Goal: Task Accomplishment & Management: Complete application form

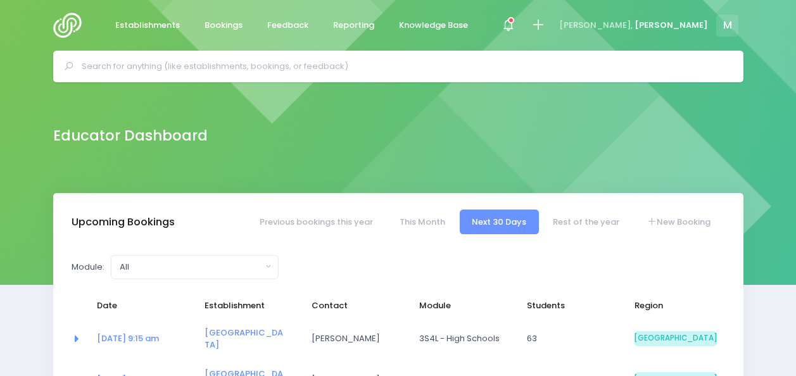
select select "5"
click at [546, 22] on icon at bounding box center [538, 25] width 15 height 15
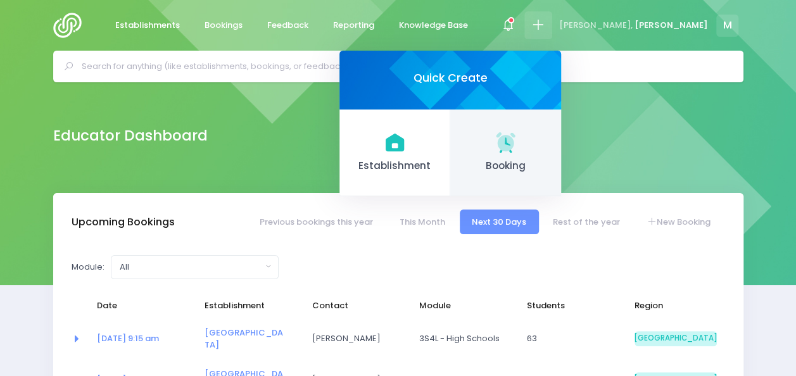
click at [561, 146] on link "Booking" at bounding box center [505, 153] width 111 height 87
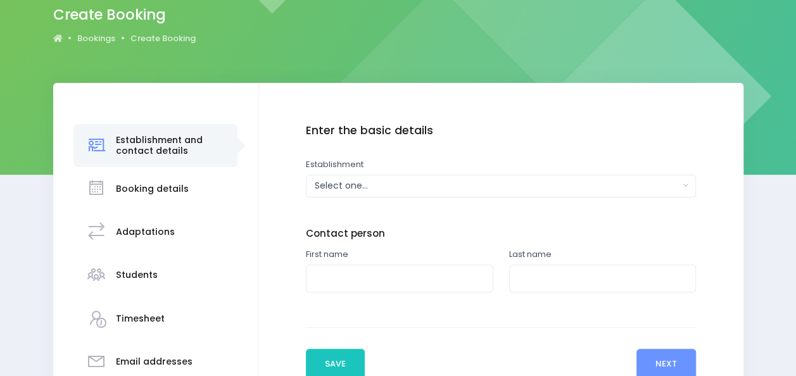
scroll to position [111, 0]
click at [385, 188] on div "Select one..." at bounding box center [497, 185] width 365 height 13
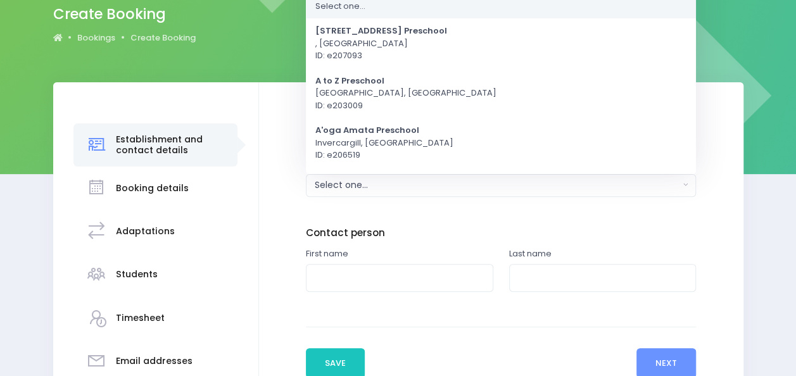
scroll to position [0, 0]
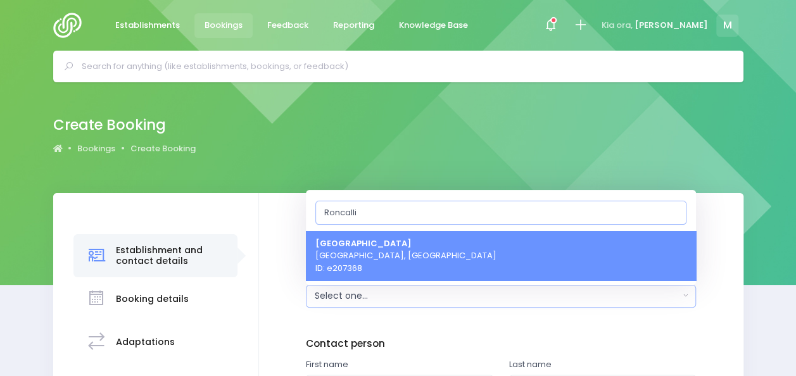
type input "Roncalli"
click at [508, 258] on link "Roncalli College Timaru, South Island Region ID: e207368" at bounding box center [501, 256] width 390 height 50
select select "207368"
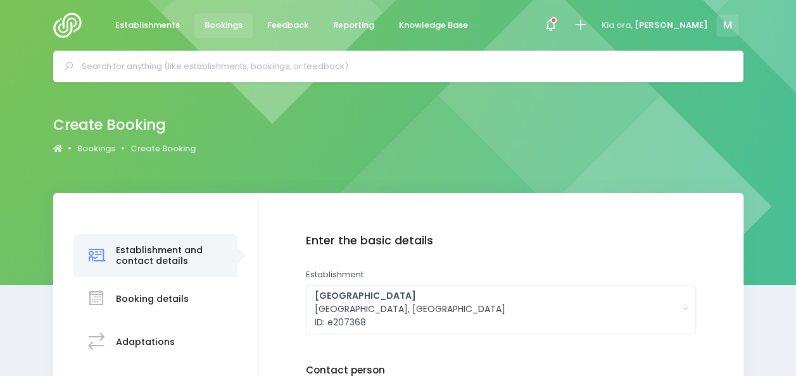
click at [56, 18] on img at bounding box center [71, 25] width 36 height 25
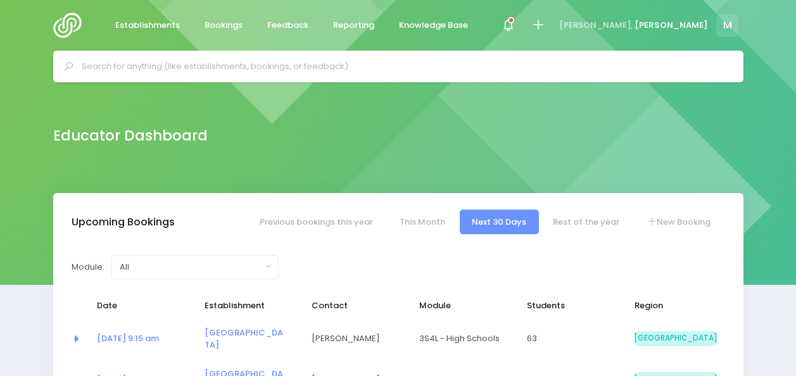
select select "5"
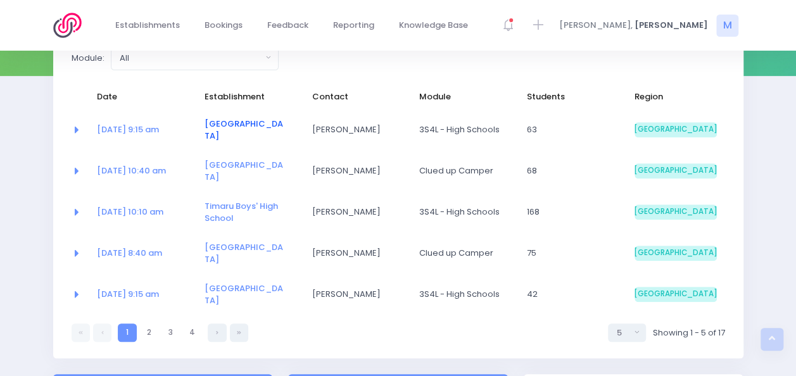
scroll to position [210, 0]
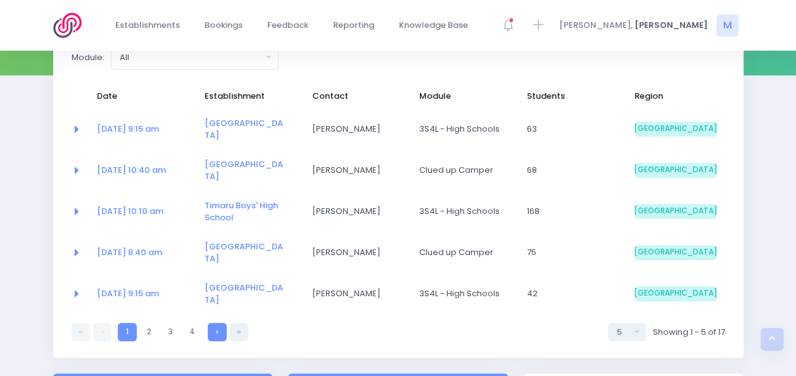
click at [222, 323] on link at bounding box center [217, 332] width 18 height 18
select select "5"
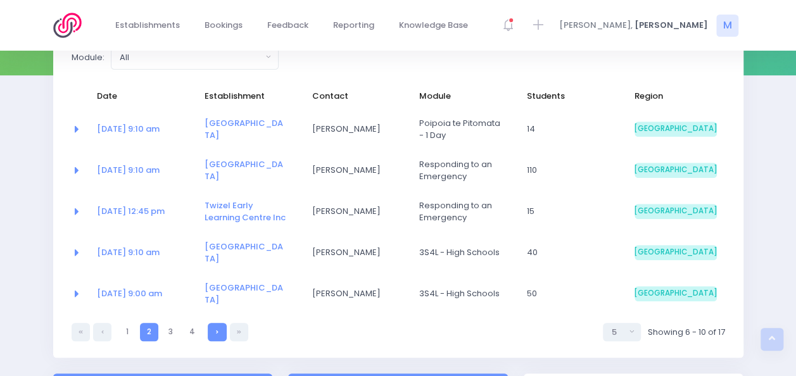
click at [217, 332] on icon at bounding box center [217, 332] width 3 height 0
select select "5"
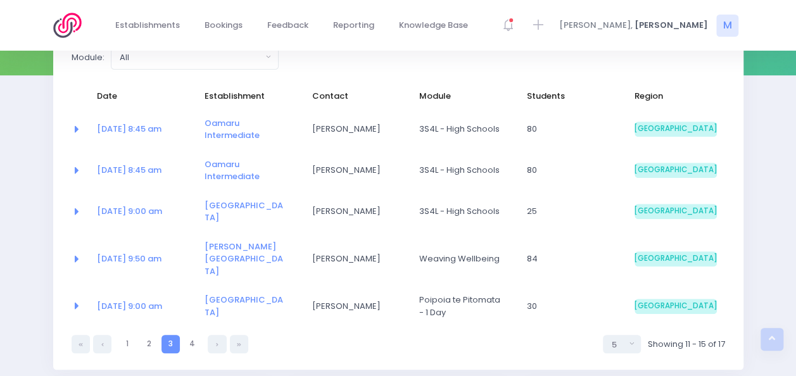
click at [217, 345] on icon at bounding box center [217, 345] width 3 height 0
select select "5"
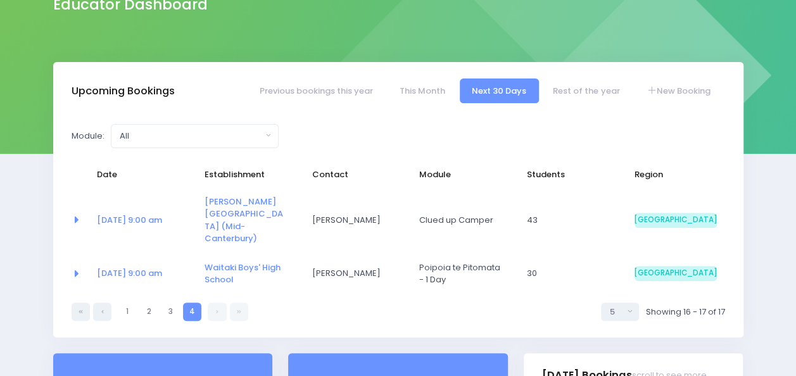
scroll to position [120, 0]
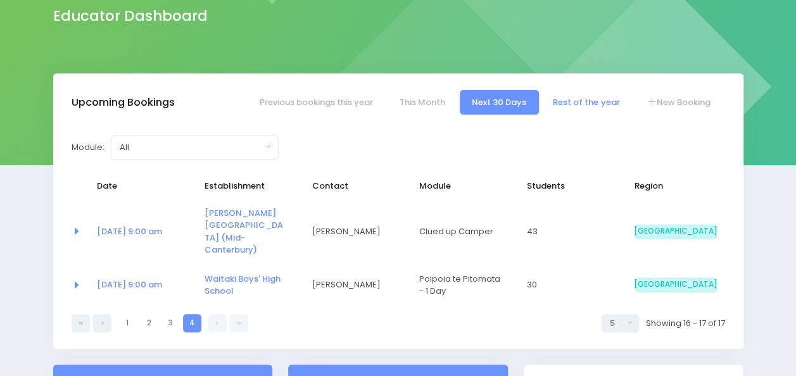
click at [583, 95] on link "Rest of the year" at bounding box center [586, 102] width 91 height 25
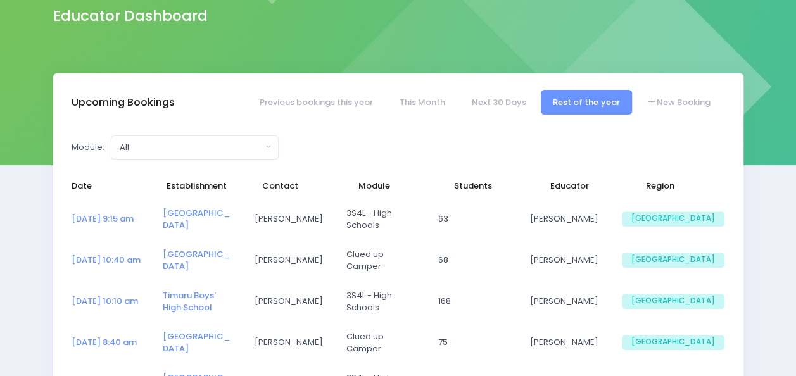
select select "5"
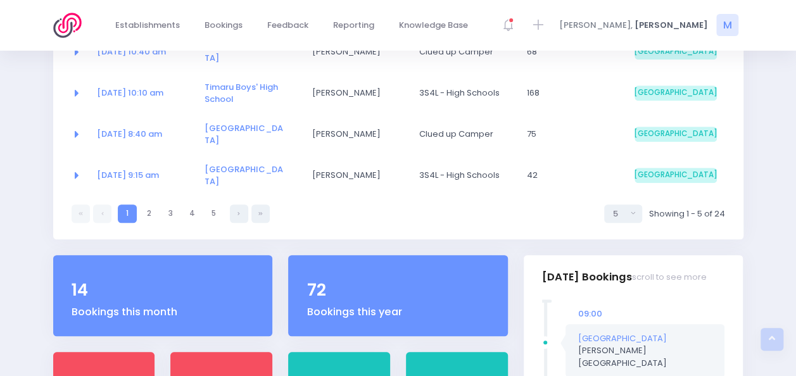
scroll to position [329, 0]
click at [241, 204] on link at bounding box center [239, 213] width 18 height 18
select select "5"
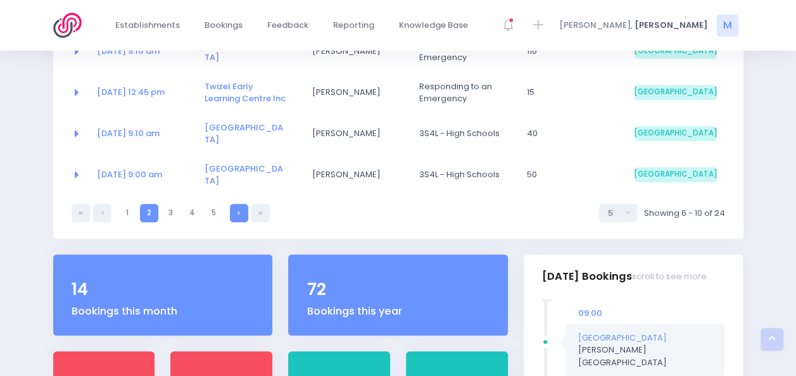
click at [240, 204] on link at bounding box center [239, 213] width 18 height 18
select select "5"
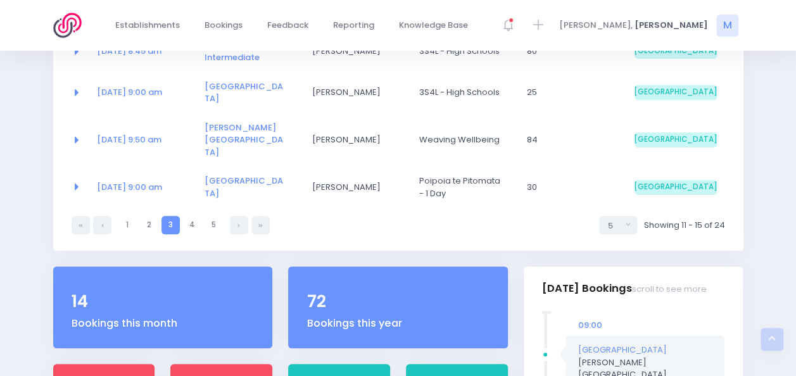
click at [240, 216] on link at bounding box center [239, 225] width 18 height 18
select select "5"
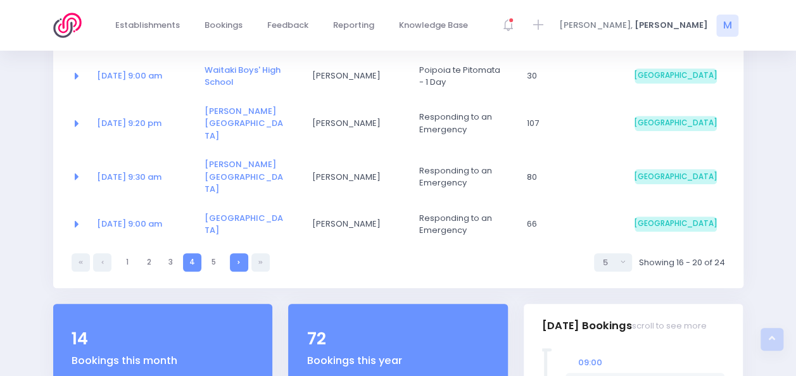
click at [240, 262] on icon at bounding box center [239, 262] width 3 height 0
select select "5"
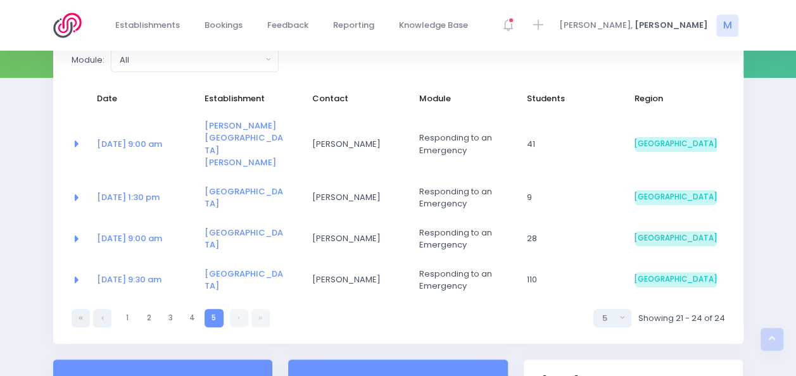
scroll to position [207, 0]
click at [553, 33] on div at bounding box center [539, 25] width 29 height 29
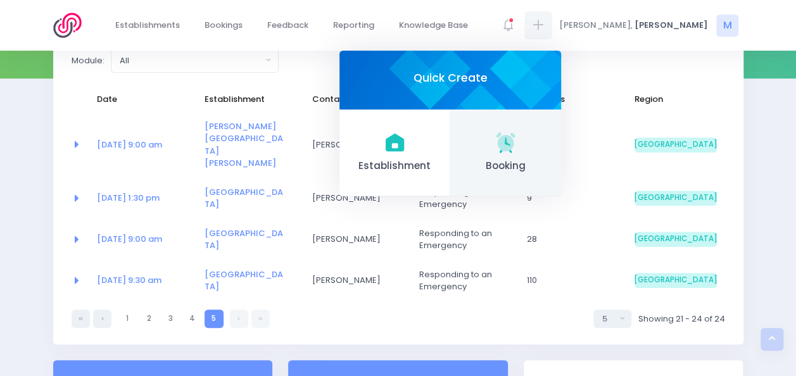
click at [515, 142] on icon at bounding box center [505, 141] width 19 height 19
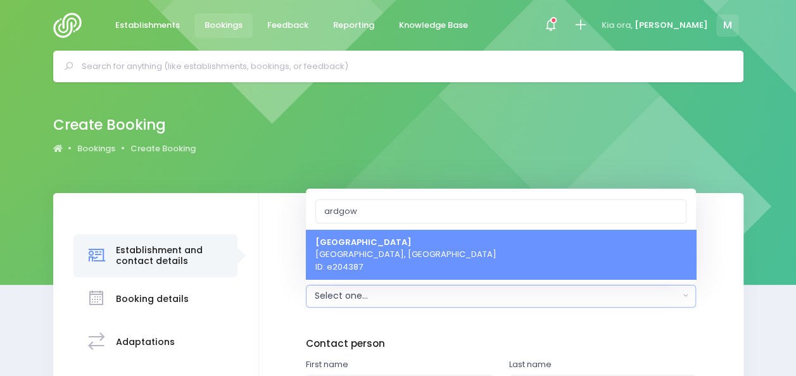
type input "ardgow"
click at [468, 247] on link "Ardgowan School Oamaru, South Island Region ID: e204387" at bounding box center [501, 254] width 390 height 50
select select "204387"
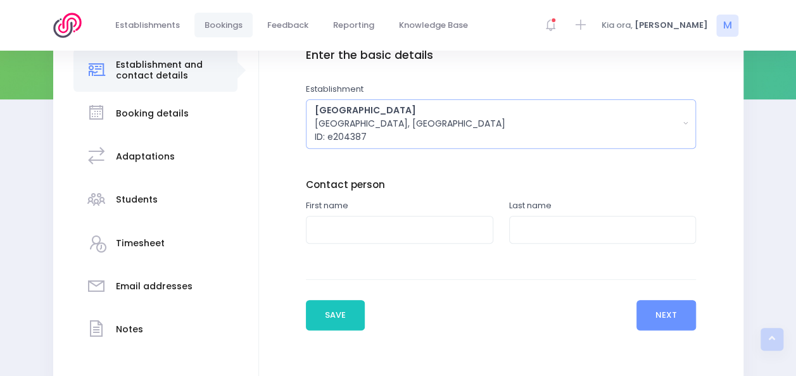
scroll to position [191, 0]
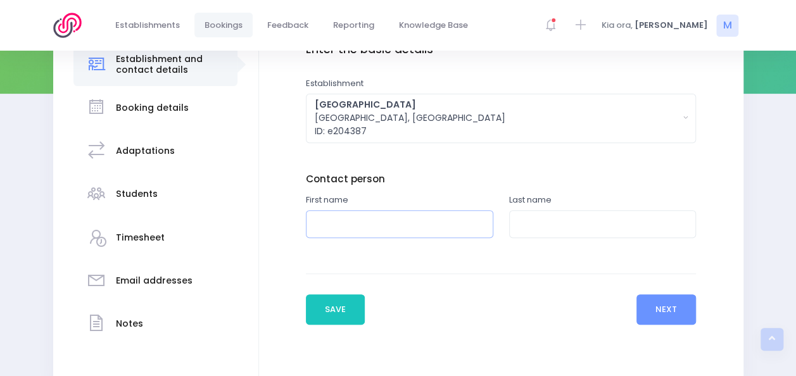
click at [373, 224] on input "text" at bounding box center [400, 224] width 188 height 29
type input "Becky"
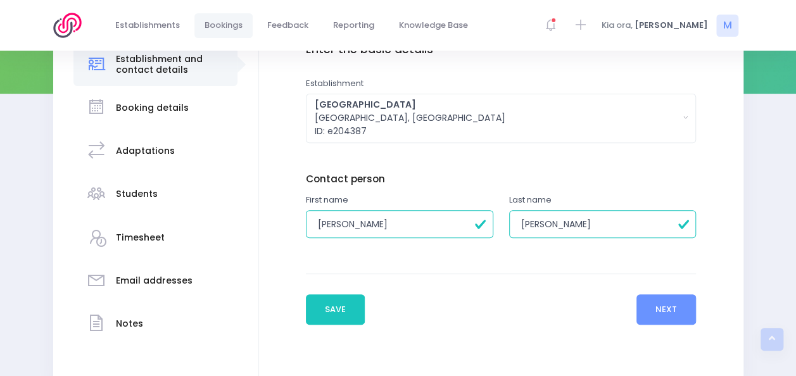
type input "Soper"
click at [676, 309] on button "Next" at bounding box center [667, 310] width 60 height 30
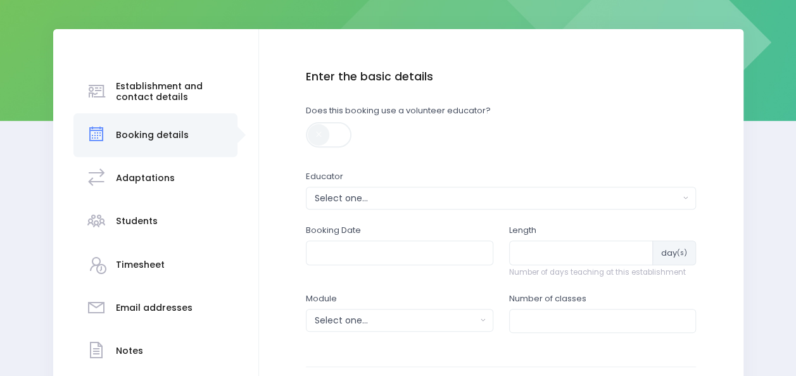
scroll to position [167, 0]
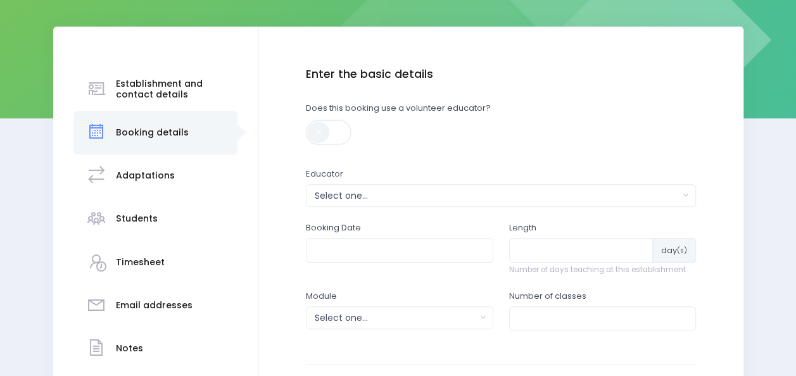
click at [457, 184] on div "Educator Select one... Amy Lucas Bridget Dapples Charlie Palmer Elysse Renouf K…" at bounding box center [501, 187] width 390 height 39
click at [454, 189] on div "Select one..." at bounding box center [497, 195] width 365 height 13
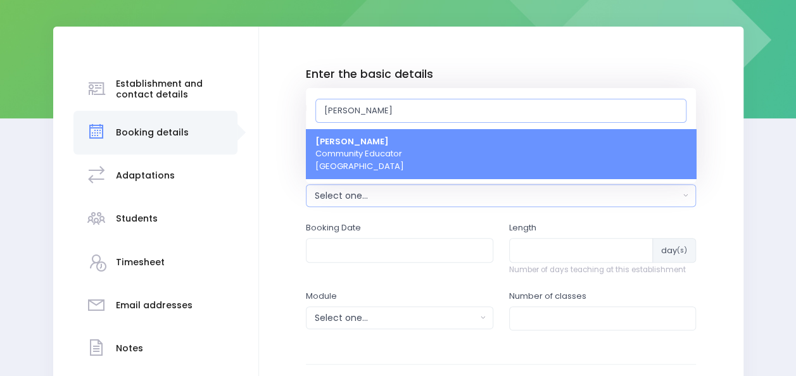
type input "[PERSON_NAME]"
click at [437, 147] on link "Megan Holden Community Educator South Island Region" at bounding box center [501, 154] width 390 height 50
select select "357484"
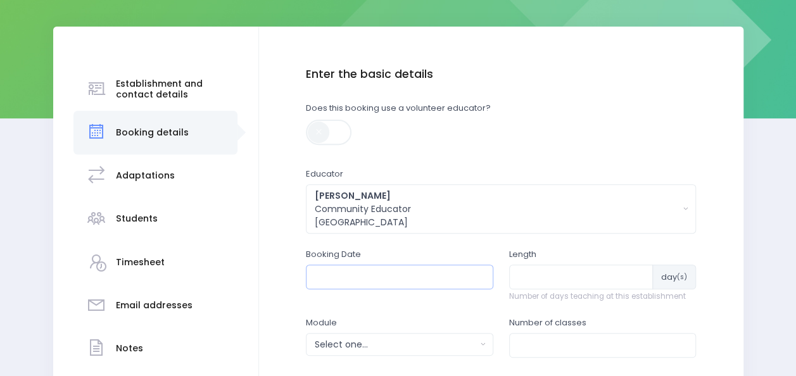
click at [374, 279] on input "text" at bounding box center [400, 277] width 188 height 24
click at [459, 307] on th at bounding box center [456, 307] width 22 height 21
click at [436, 350] on td "5" at bounding box center [434, 348] width 22 height 21
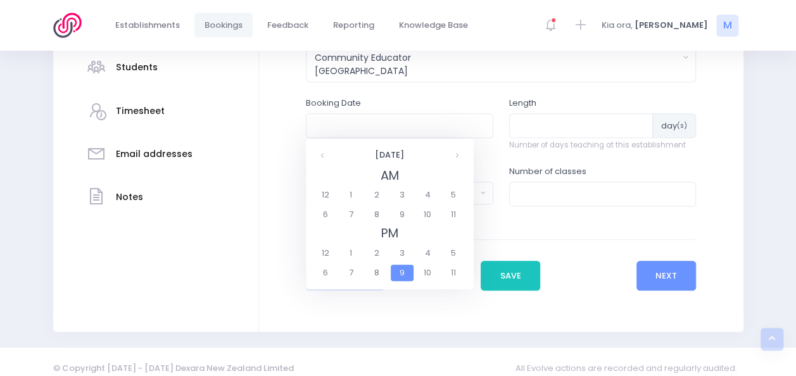
scroll to position [321, 0]
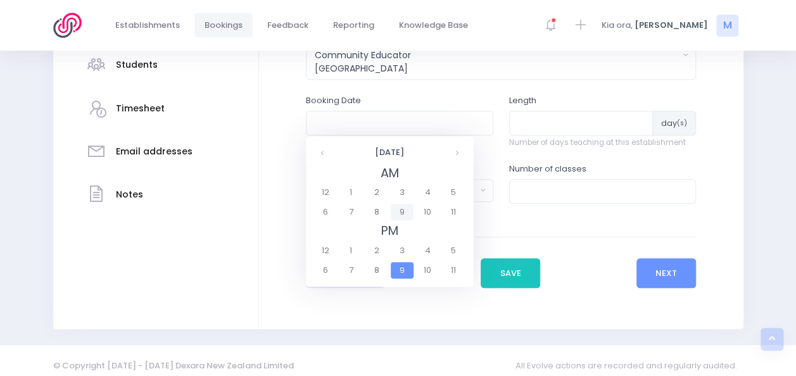
click at [402, 208] on span "9" at bounding box center [402, 212] width 22 height 16
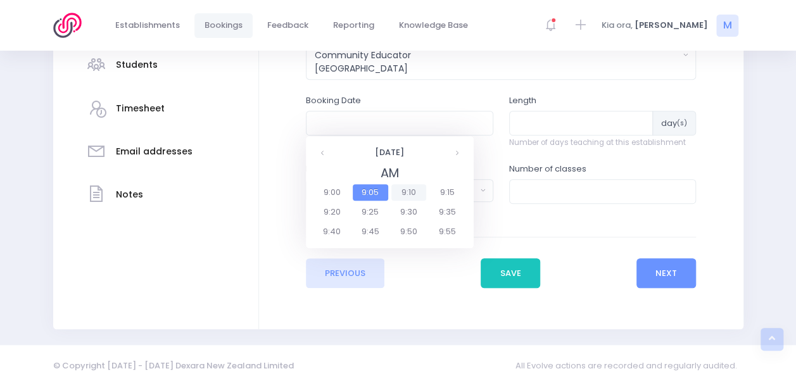
click at [403, 193] on span "9:10" at bounding box center [409, 192] width 35 height 16
type input "05/12/2025 09:10 AM"
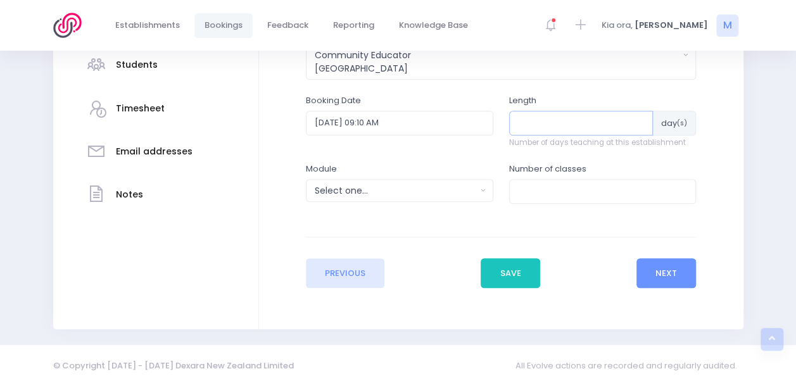
click at [531, 111] on input "number" at bounding box center [581, 123] width 144 height 24
type input "2"
click at [369, 189] on div "Select one..." at bounding box center [396, 190] width 162 height 13
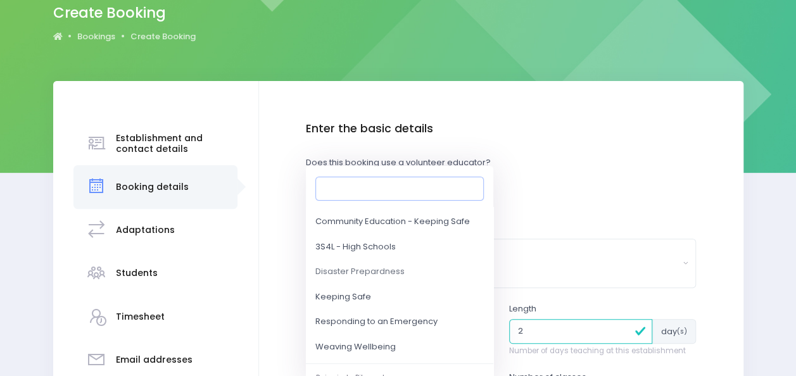
scroll to position [93, 0]
click at [371, 319] on span "Responding to an Emergency" at bounding box center [377, 322] width 122 height 13
select select "Responding to an Emergency"
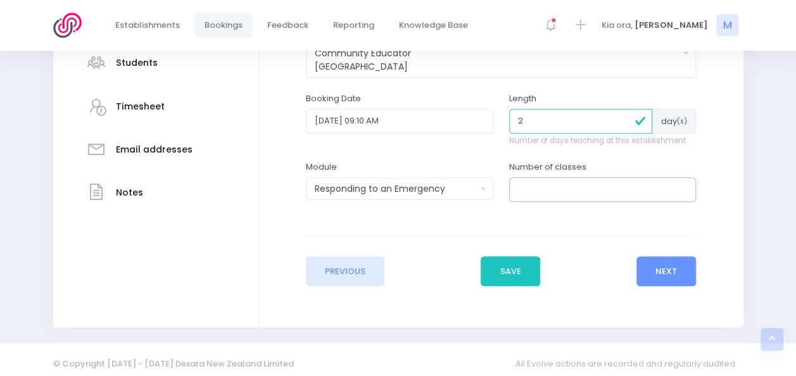
click at [547, 185] on input "number" at bounding box center [603, 189] width 188 height 24
click at [618, 125] on input "2" at bounding box center [581, 121] width 144 height 24
type input "1"
click at [627, 124] on input "1" at bounding box center [581, 121] width 144 height 24
click at [522, 191] on input "number" at bounding box center [603, 189] width 188 height 24
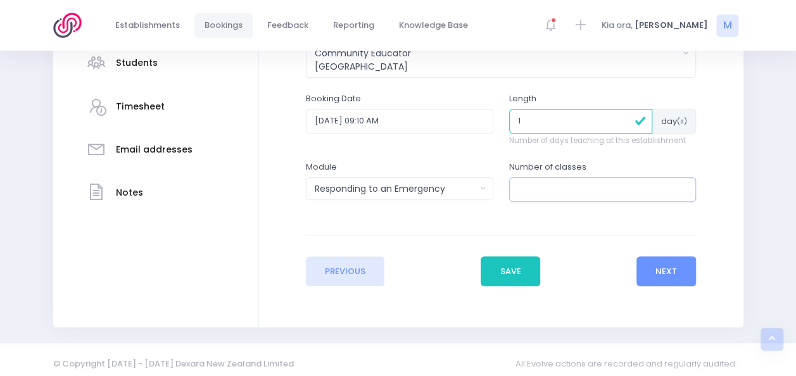
click at [677, 188] on input "number" at bounding box center [603, 189] width 188 height 24
click at [683, 186] on input "1" at bounding box center [603, 189] width 188 height 24
type input "2"
click at [683, 186] on input "2" at bounding box center [603, 189] width 188 height 24
click at [670, 264] on button "Next" at bounding box center [667, 272] width 60 height 30
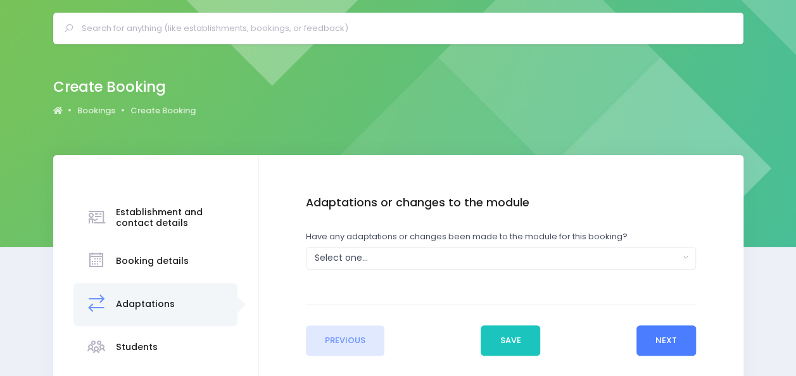
scroll to position [0, 0]
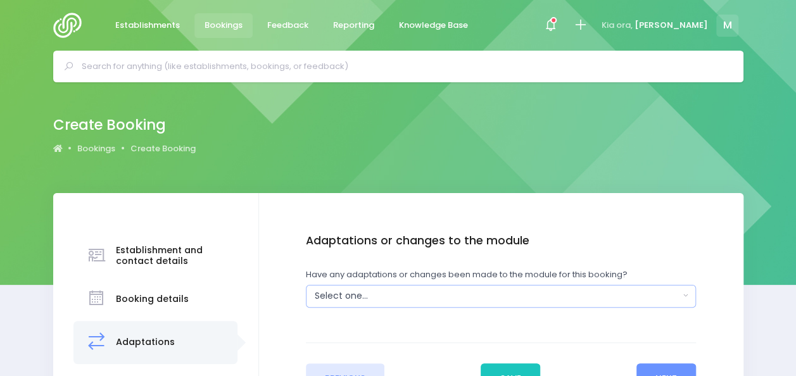
click at [461, 290] on div "Select one..." at bounding box center [497, 296] width 365 height 13
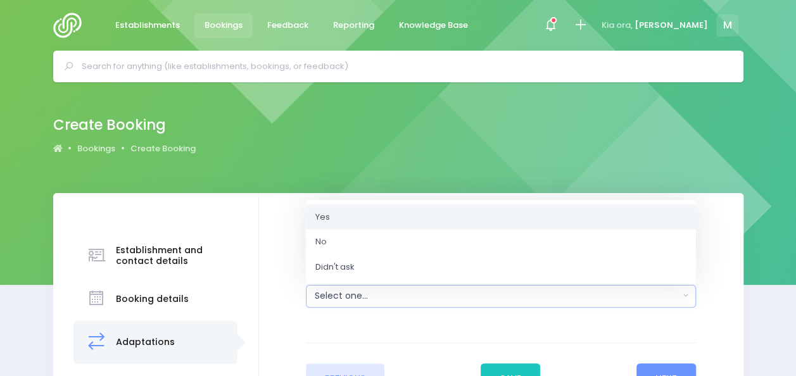
click at [342, 219] on link "Yes" at bounding box center [501, 216] width 390 height 25
select select "Yes"
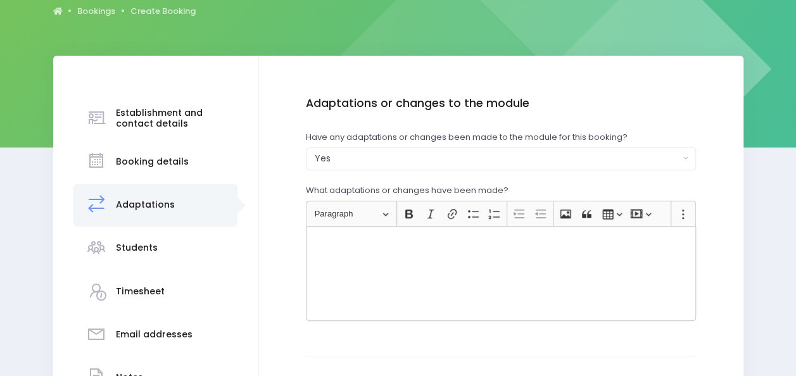
click at [352, 279] on div "Rich Text Editor, main" at bounding box center [501, 273] width 390 height 95
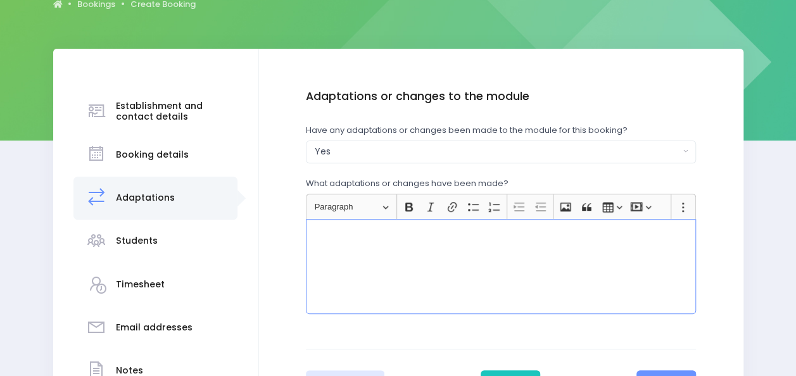
scroll to position [145, 0]
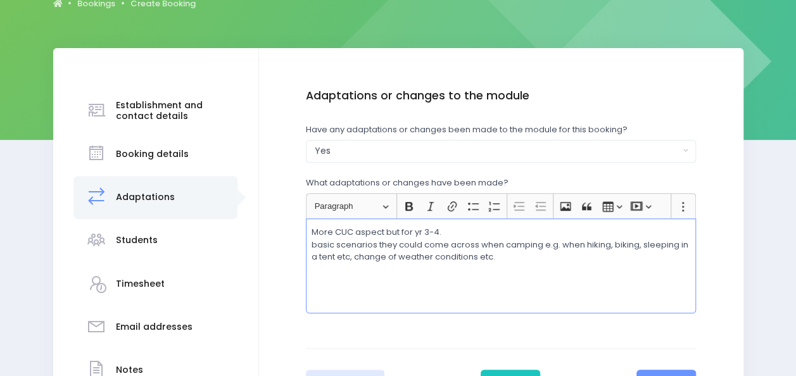
click at [312, 243] on p "More CUC aspect but for yr 3-4. basic scenarios they could come across when cam…" at bounding box center [502, 244] width 380 height 37
click at [511, 254] on p "More CUC aspect but for yr 3-4. "basic scenarios they could come across when ca…" at bounding box center [502, 244] width 380 height 37
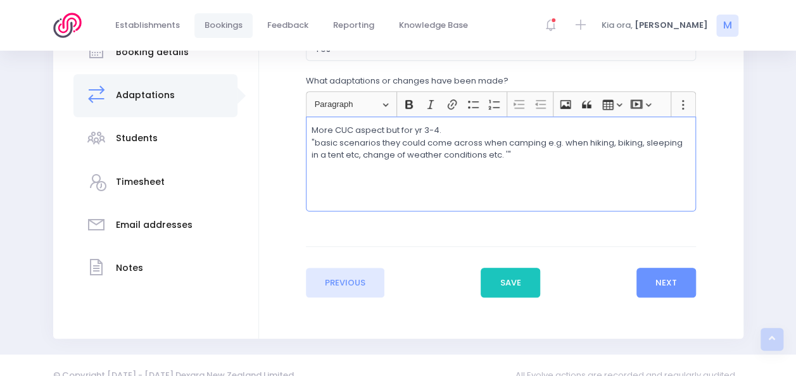
scroll to position [249, 0]
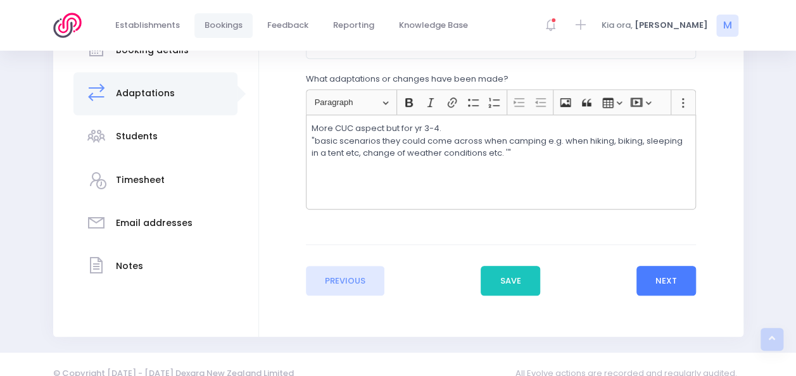
click at [659, 279] on button "Next" at bounding box center [667, 281] width 60 height 30
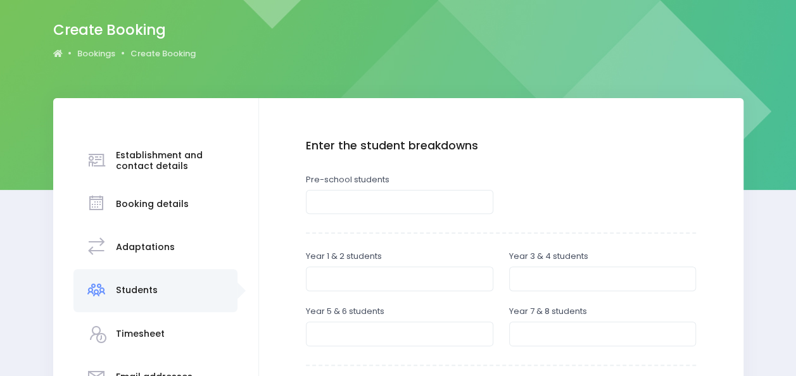
scroll to position [115, 0]
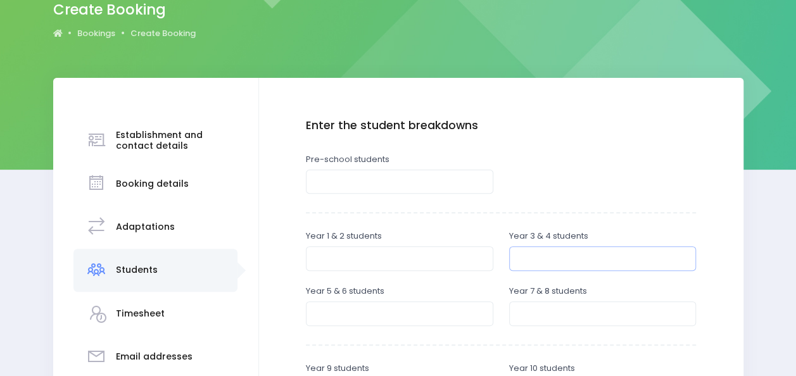
click at [548, 254] on input "number" at bounding box center [603, 258] width 188 height 24
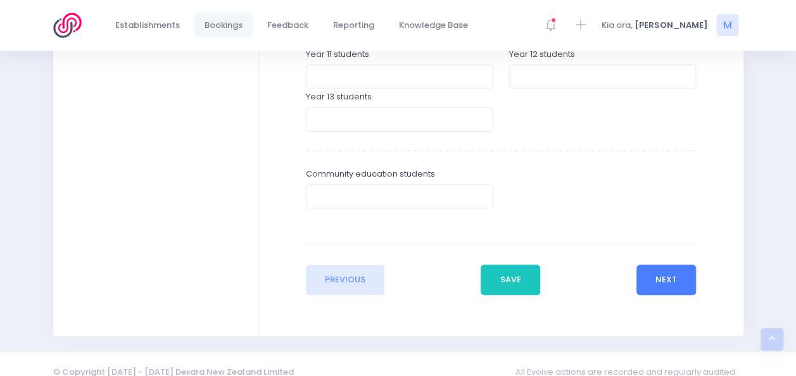
type input "40"
click at [661, 272] on button "Next" at bounding box center [667, 280] width 60 height 30
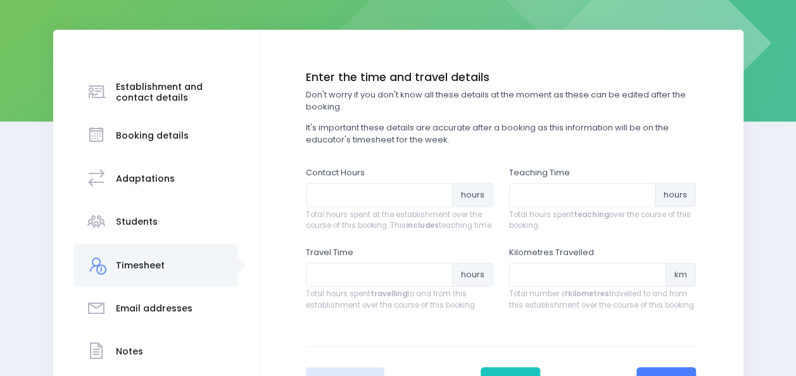
scroll to position [164, 0]
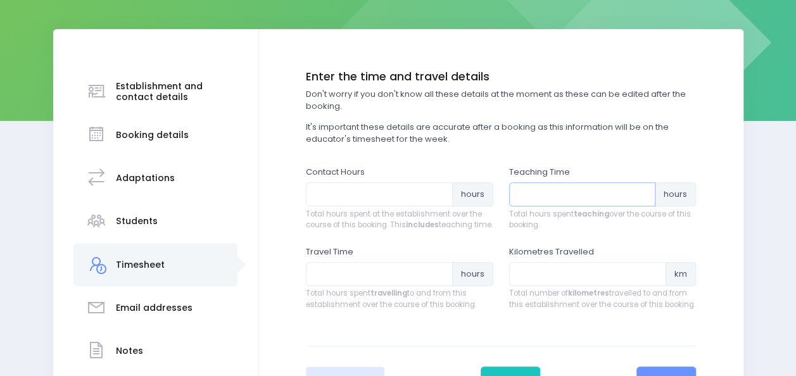
click at [523, 193] on input "number" at bounding box center [582, 194] width 147 height 24
type input "2"
click at [339, 279] on input "number" at bounding box center [379, 274] width 147 height 24
type input "2.25"
click at [333, 193] on input "number" at bounding box center [379, 194] width 147 height 24
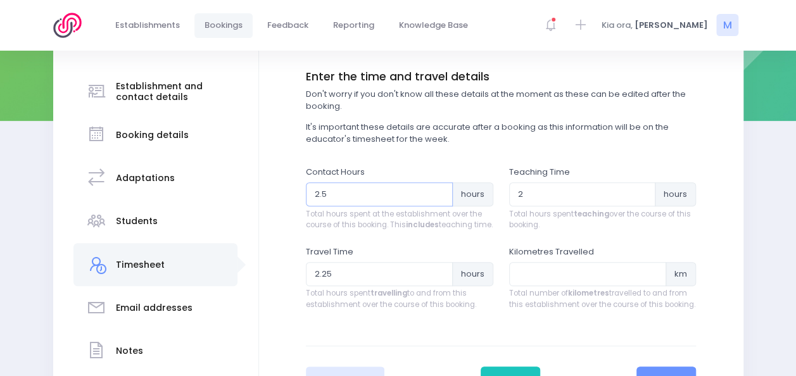
scroll to position [293, 0]
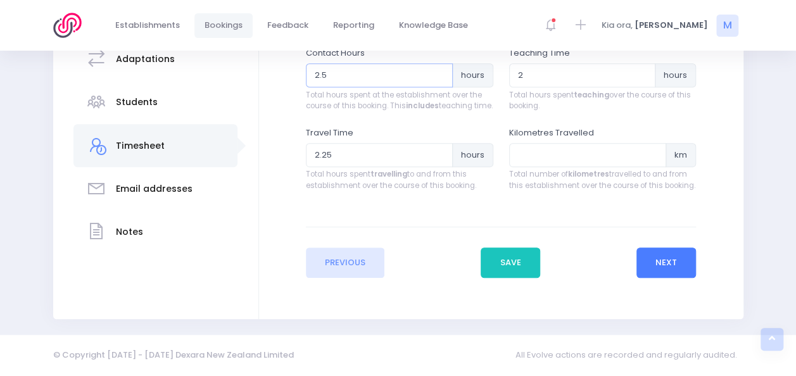
type input "2.5"
click at [649, 262] on button "Next" at bounding box center [667, 263] width 60 height 30
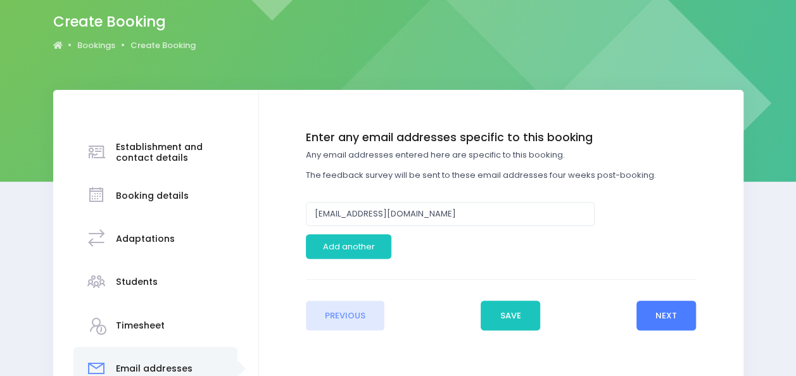
scroll to position [104, 0]
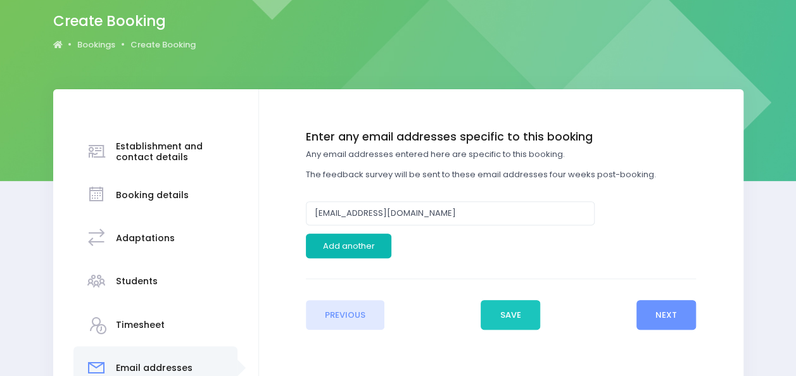
click at [335, 248] on button "Add another" at bounding box center [349, 246] width 86 height 24
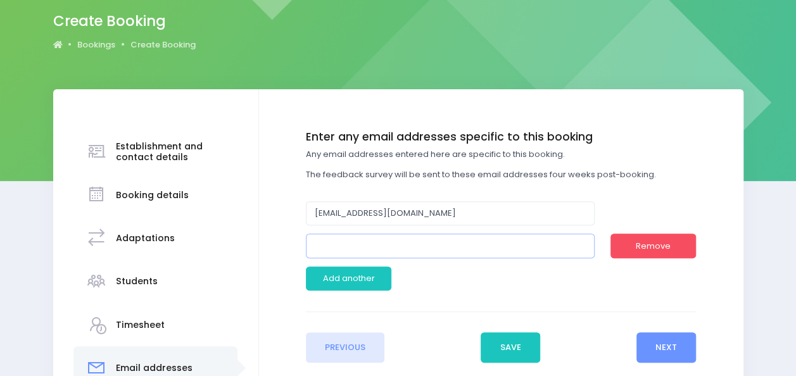
click at [380, 254] on input "email" at bounding box center [450, 246] width 289 height 24
paste input "beckys@ardgowan.school.nz>"
type input "[EMAIL_ADDRESS][DOMAIN_NAME]"
click at [658, 348] on button "Next" at bounding box center [667, 348] width 60 height 30
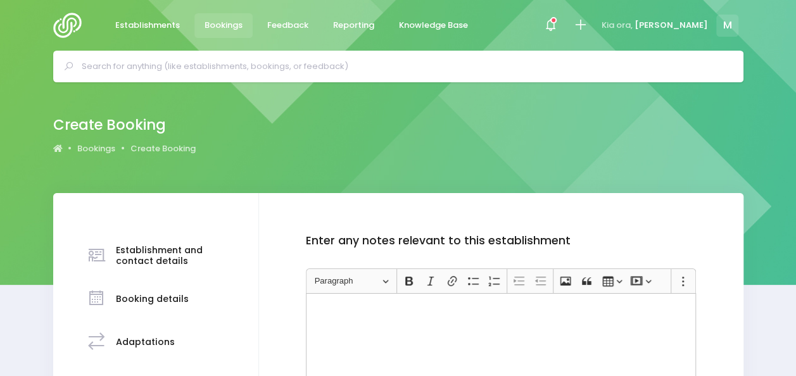
scroll to position [214, 0]
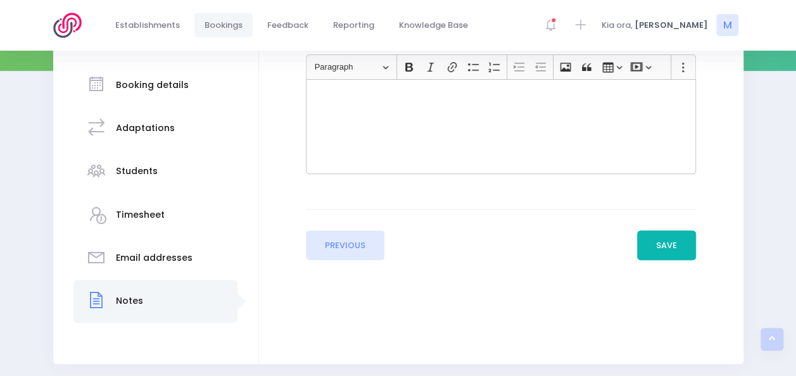
click at [665, 247] on button "Save" at bounding box center [667, 246] width 60 height 30
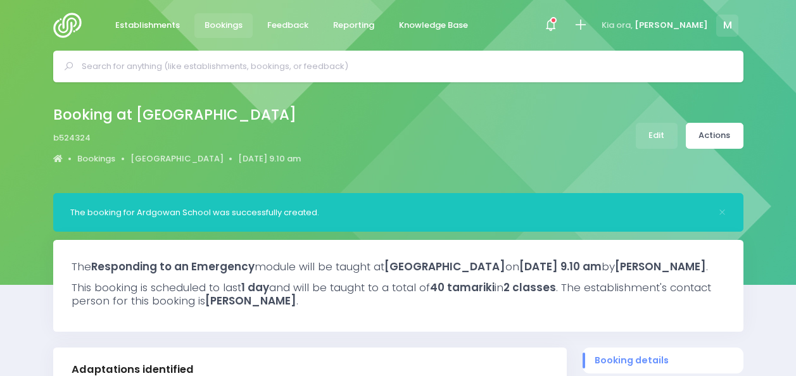
select select "5"
click at [722, 132] on link "Actions" at bounding box center [715, 136] width 58 height 26
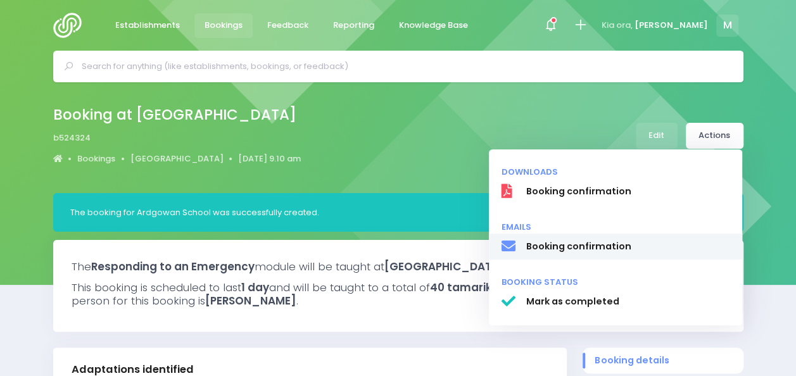
click at [597, 253] on span "Booking confirmation" at bounding box center [628, 246] width 204 height 13
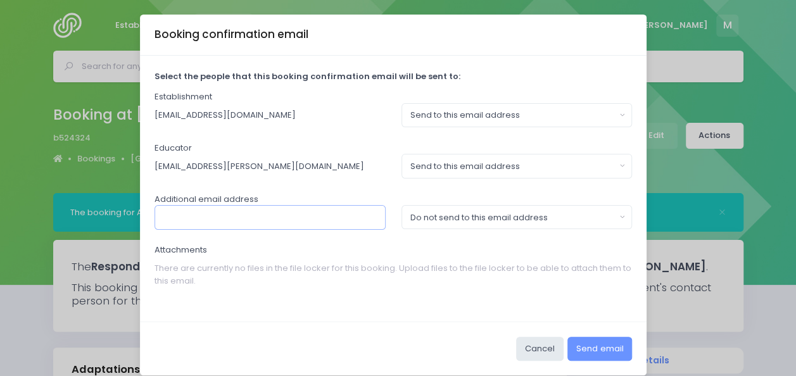
click at [284, 207] on input "text" at bounding box center [270, 217] width 231 height 24
paste input "beckys@ardgowan.school.nz>"
type input "[EMAIL_ADDRESS][DOMAIN_NAME]"
click at [560, 215] on div "Do not send to this email address" at bounding box center [513, 218] width 205 height 13
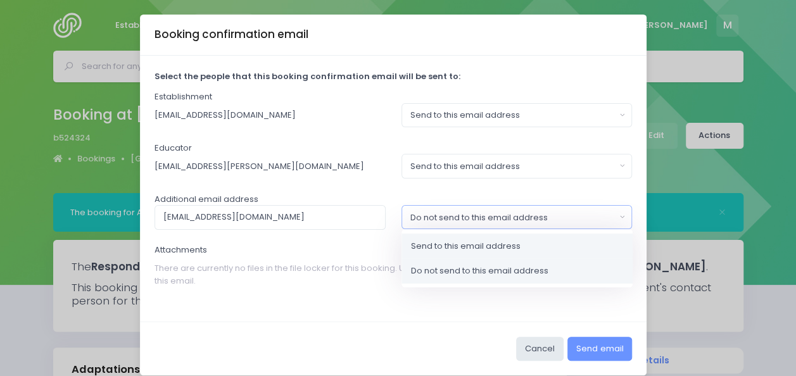
click at [497, 250] on span "Send to this email address" at bounding box center [466, 246] width 110 height 13
select select "send"
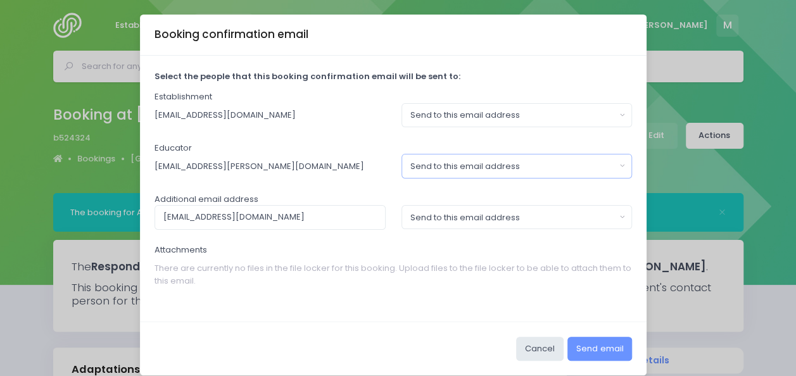
click at [541, 168] on div "Send to this email address" at bounding box center [513, 166] width 205 height 13
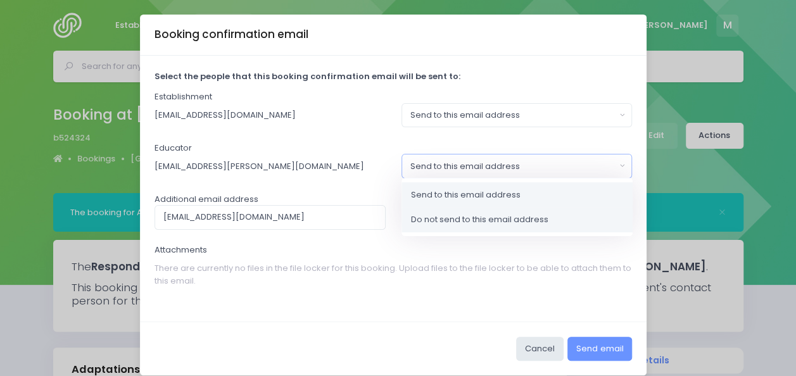
click at [506, 219] on span "Do not send to this email address" at bounding box center [479, 220] width 137 height 13
select select "no_email"
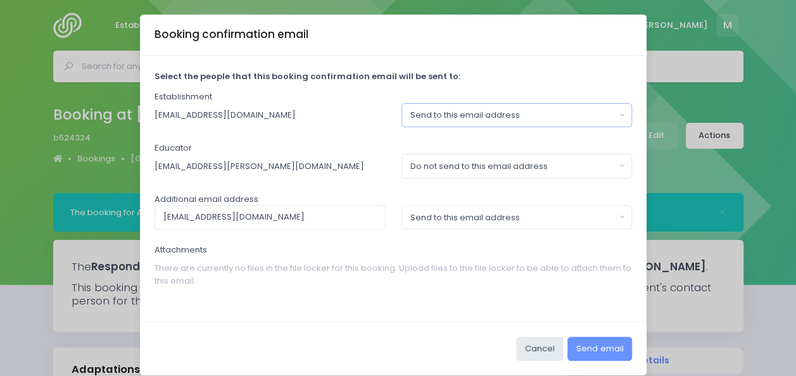
click at [530, 115] on div "Send to this email address" at bounding box center [513, 115] width 205 height 13
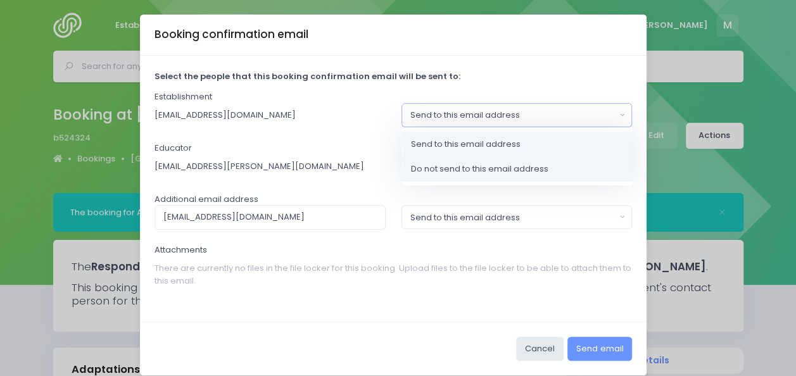
click at [532, 172] on span "Do not send to this email address" at bounding box center [479, 169] width 137 height 13
select select "no_email"
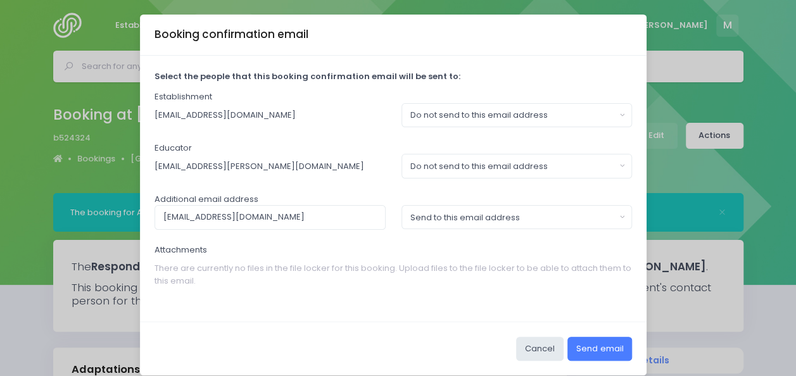
click at [594, 342] on button "Send email" at bounding box center [600, 349] width 65 height 24
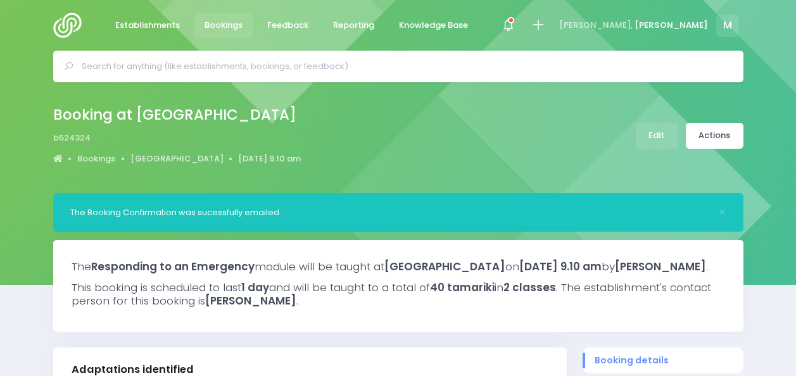
select select "5"
